Goal: Obtain resource: Download file/media

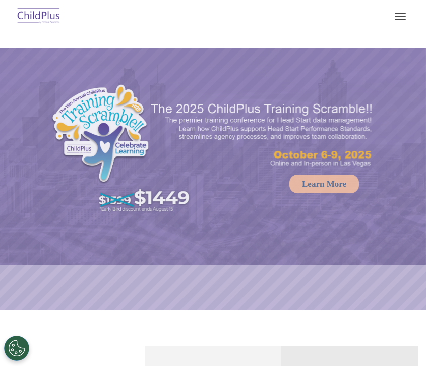
select select "MEDIUM"
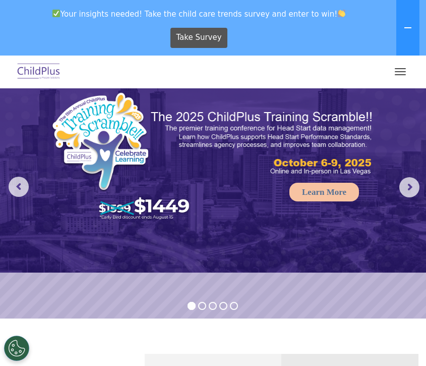
scroll to position [50, 0]
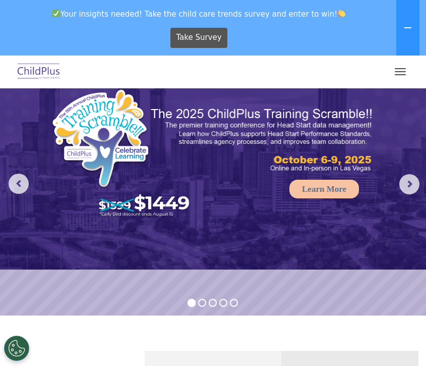
click at [411, 72] on button "button" at bounding box center [400, 72] width 21 height 16
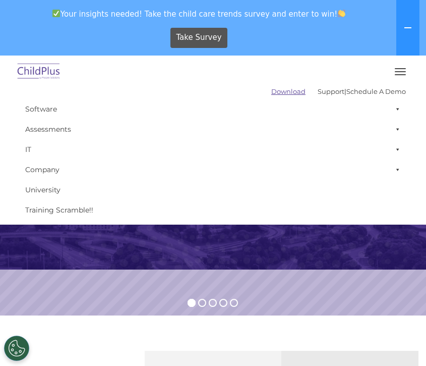
click at [272, 93] on link "Download" at bounding box center [289, 91] width 34 height 8
click at [272, 88] on link "Download" at bounding box center [289, 91] width 34 height 8
